Goal: Find specific page/section: Find specific page/section

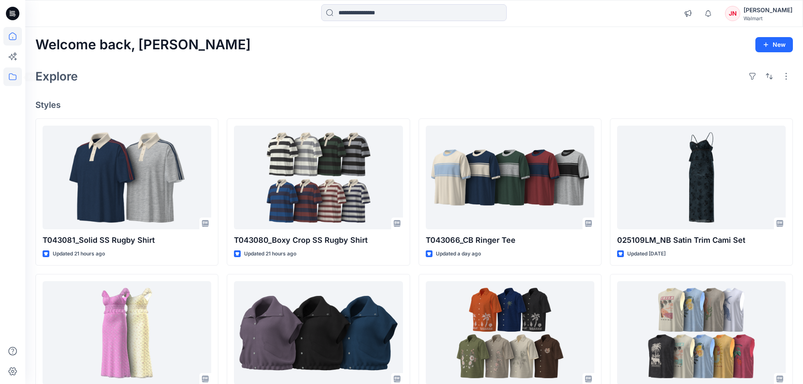
click at [8, 77] on icon at bounding box center [12, 76] width 19 height 19
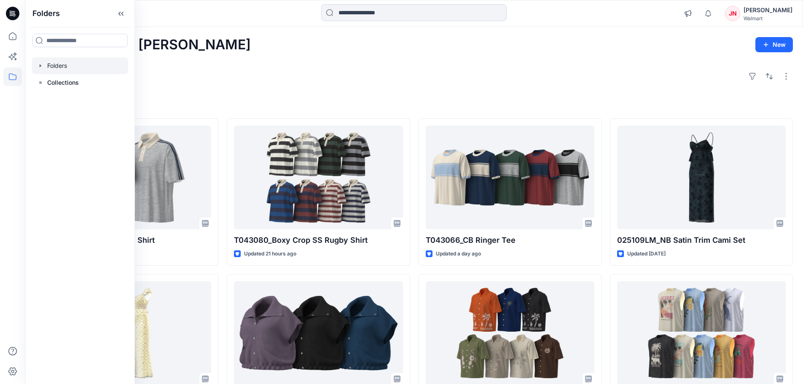
click at [44, 66] on div at bounding box center [80, 65] width 96 height 17
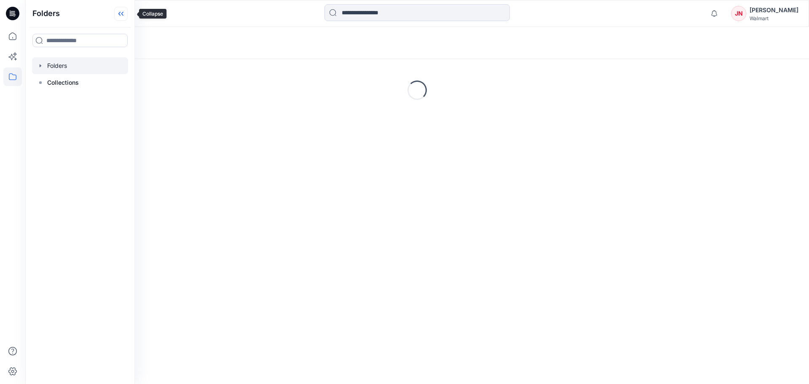
click at [128, 18] on icon at bounding box center [120, 14] width 13 height 14
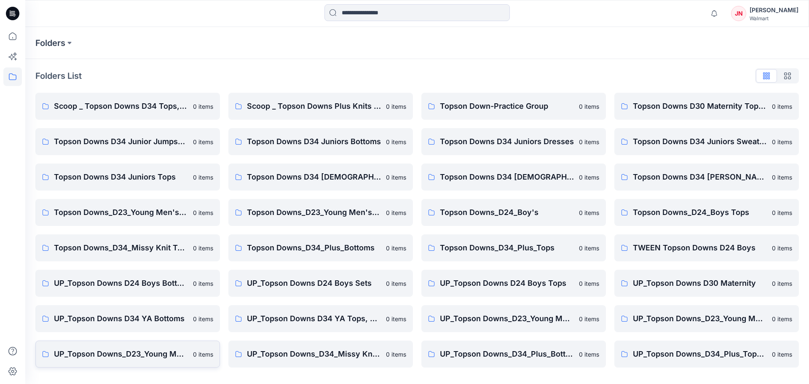
click at [176, 352] on p "UP_Topson Downs_D23_Young Men's Tops" at bounding box center [121, 354] width 134 height 12
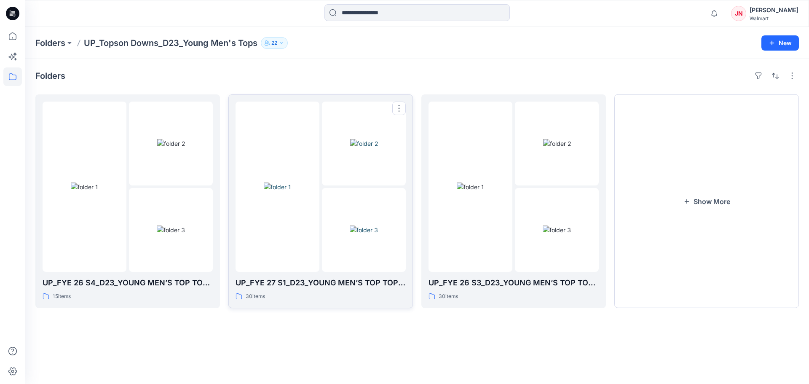
click at [350, 234] on img at bounding box center [364, 229] width 28 height 9
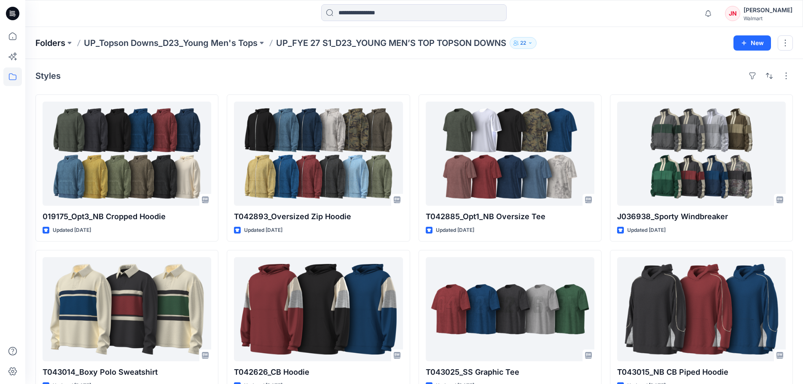
click at [43, 44] on p "Folders" at bounding box center [50, 43] width 30 height 12
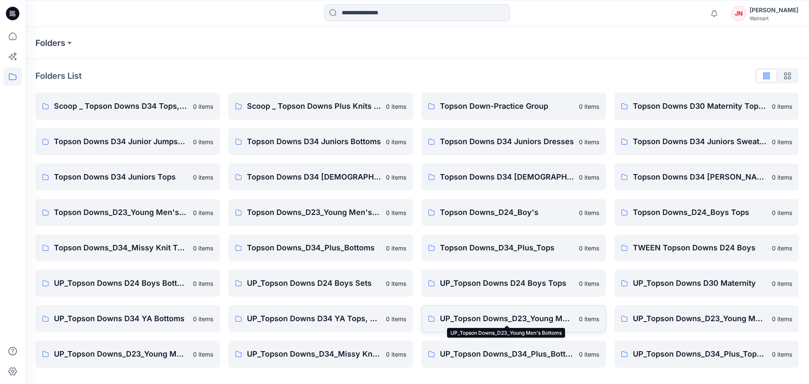
click at [531, 320] on p "UP_Topson Downs_D23_Young Men's Bottoms" at bounding box center [507, 319] width 134 height 12
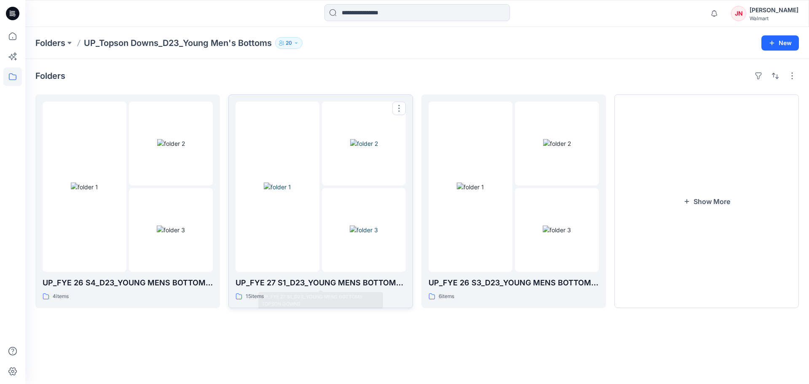
click at [319, 248] on div at bounding box center [321, 187] width 170 height 170
